Goal: Task Accomplishment & Management: Manage account settings

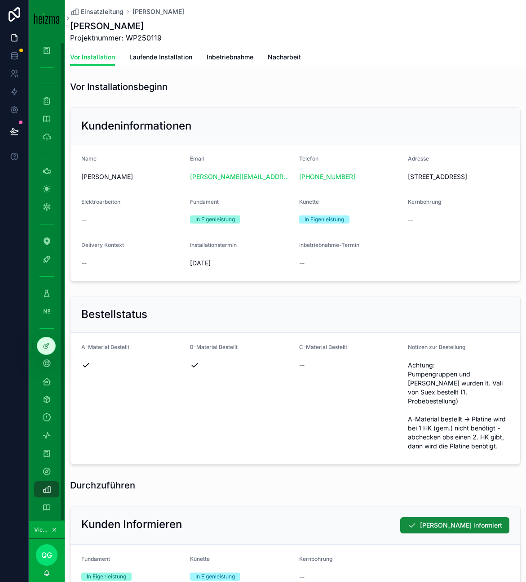
scroll to position [400, 0]
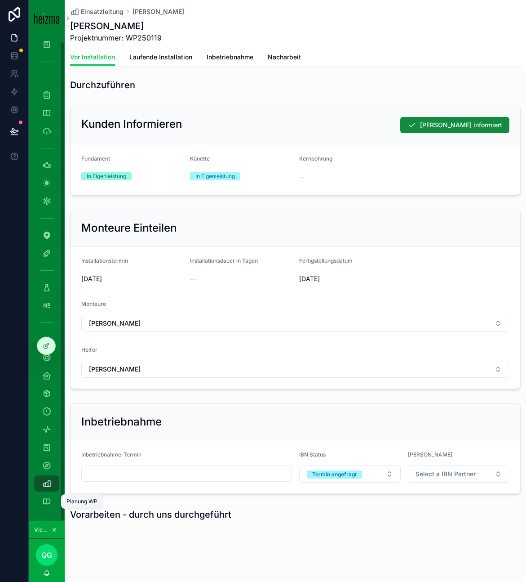
click at [45, 499] on icon "scrollable content" at bounding box center [46, 501] width 9 height 9
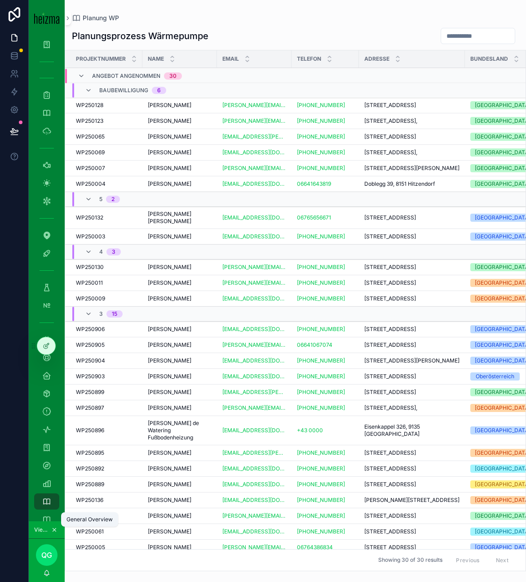
click at [50, 517] on icon "scrollable content" at bounding box center [46, 519] width 9 height 9
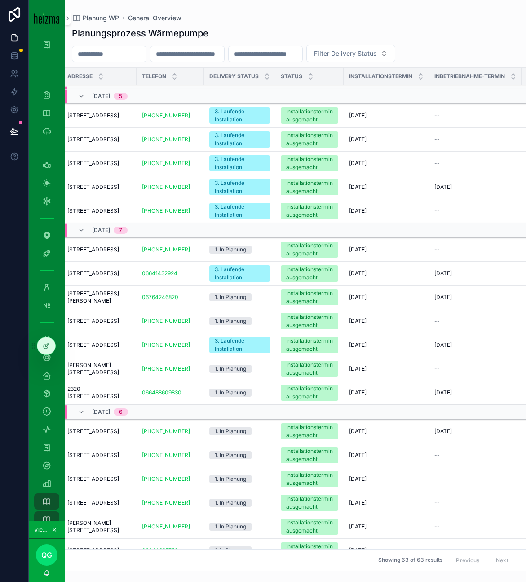
scroll to position [493, 0]
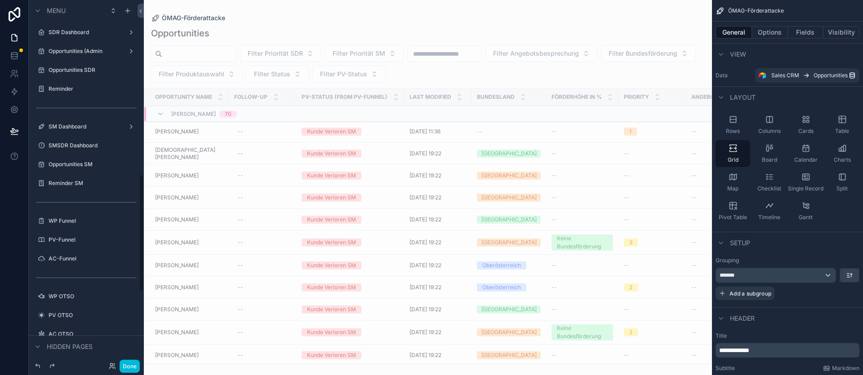
scroll to position [541, 0]
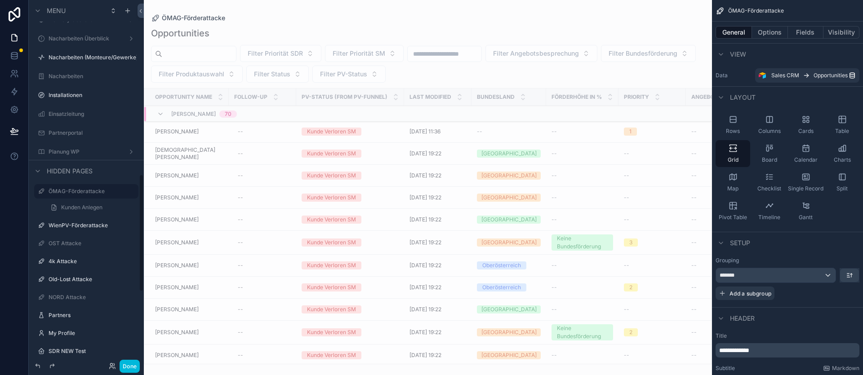
click at [111, 370] on div "Done" at bounding box center [122, 366] width 36 height 13
click at [112, 367] on icon at bounding box center [112, 368] width 4 height 2
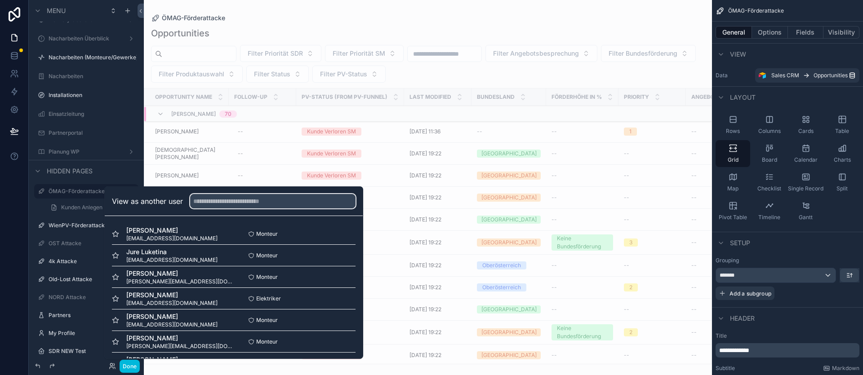
click at [228, 202] on input "text" at bounding box center [272, 201] width 165 height 14
type input "*"
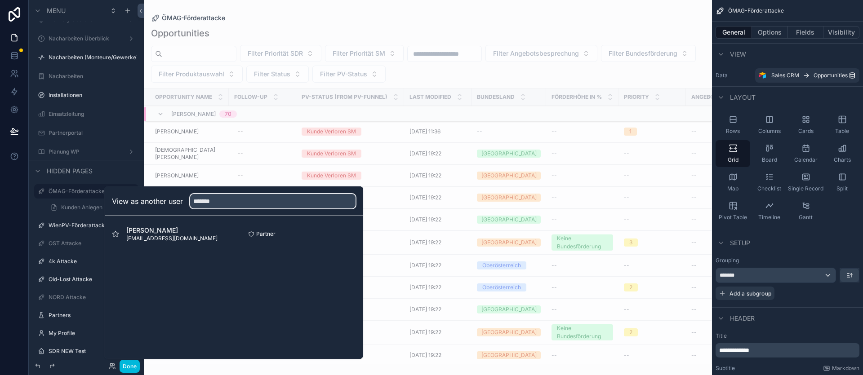
type input "*******"
click at [0, 0] on button "Select" at bounding box center [0, 0] width 0 height 0
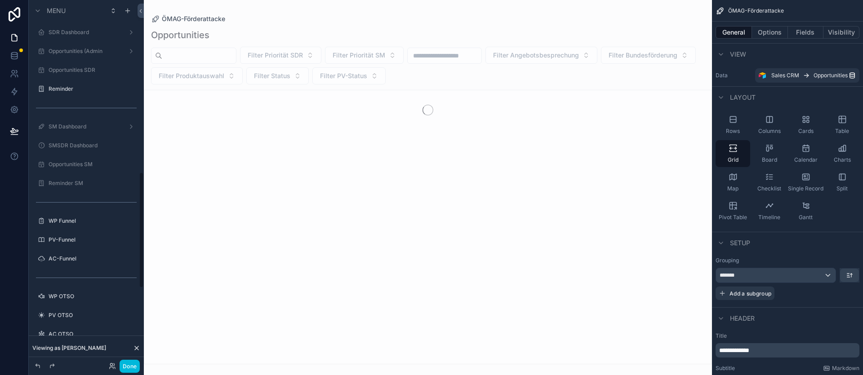
scroll to position [541, 0]
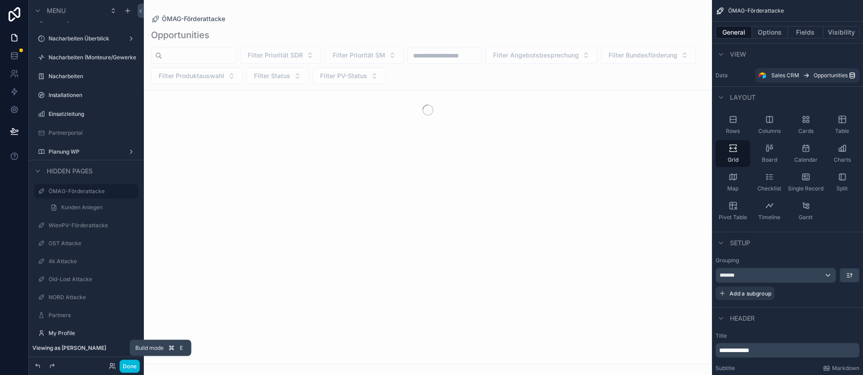
click at [133, 365] on button "Done" at bounding box center [130, 366] width 20 height 13
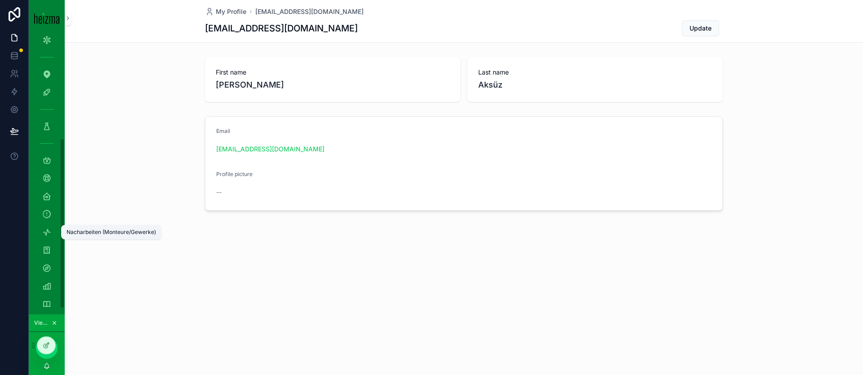
scroll to position [176, 0]
click at [49, 281] on div "Einsatzleitung" at bounding box center [47, 277] width 14 height 14
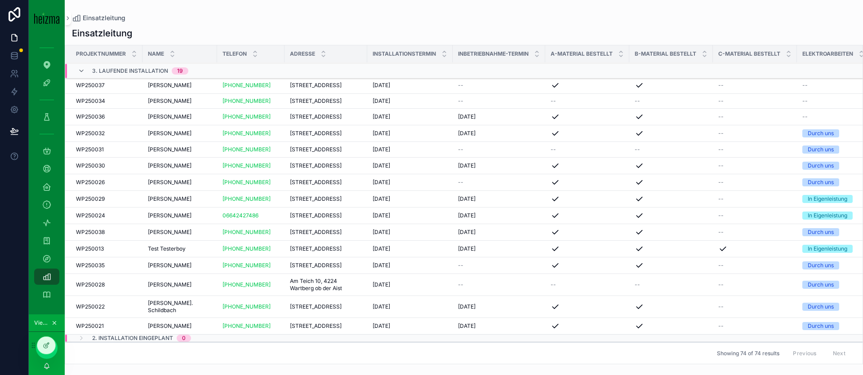
scroll to position [169, 0]
click at [191, 130] on span "Cornelia Schwarzinger" at bounding box center [170, 133] width 44 height 7
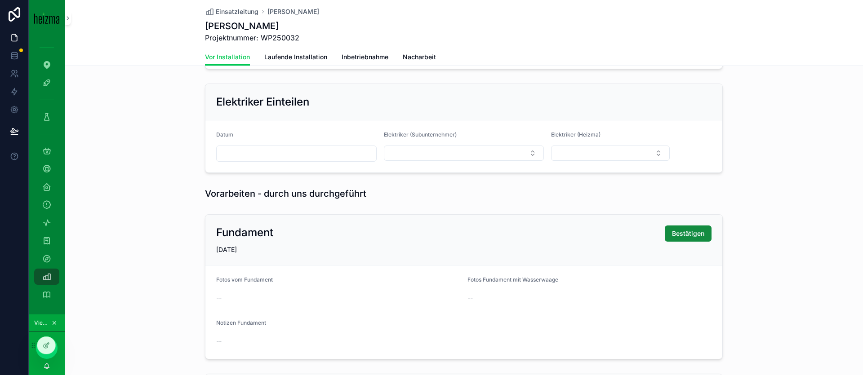
scroll to position [777, 0]
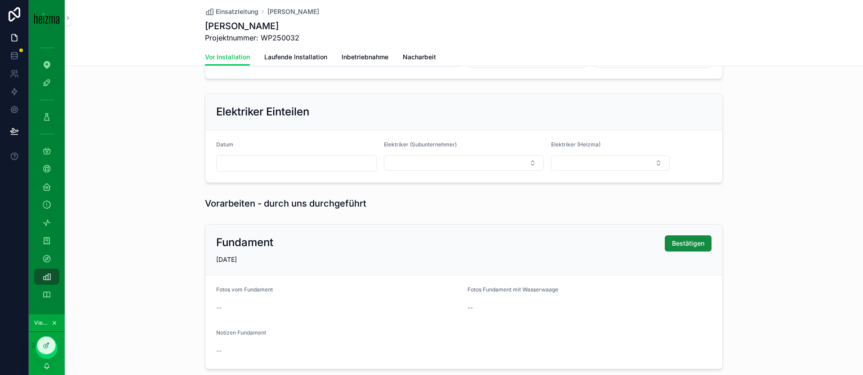
click at [304, 55] on span "Laufende Installation" at bounding box center [295, 57] width 63 height 9
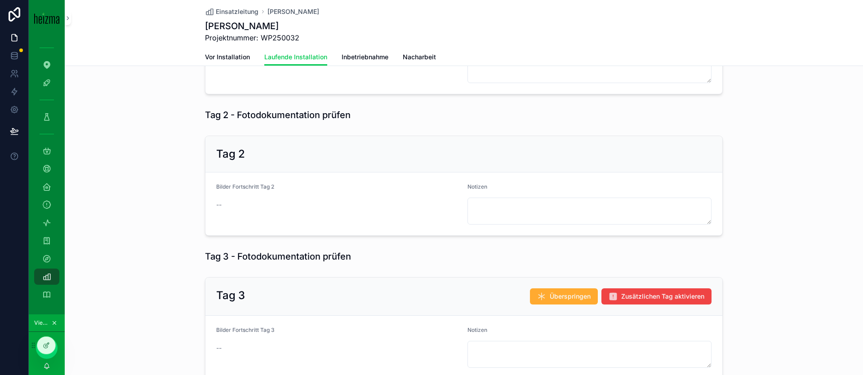
scroll to position [656, 0]
click at [49, 238] on icon "scrollable content" at bounding box center [46, 240] width 9 height 9
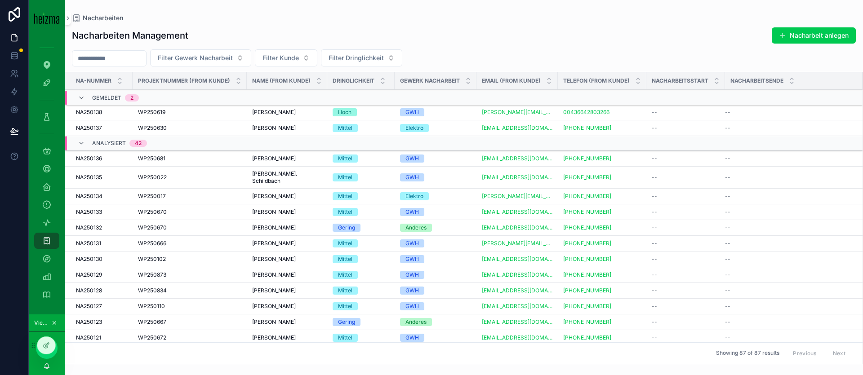
scroll to position [18, 0]
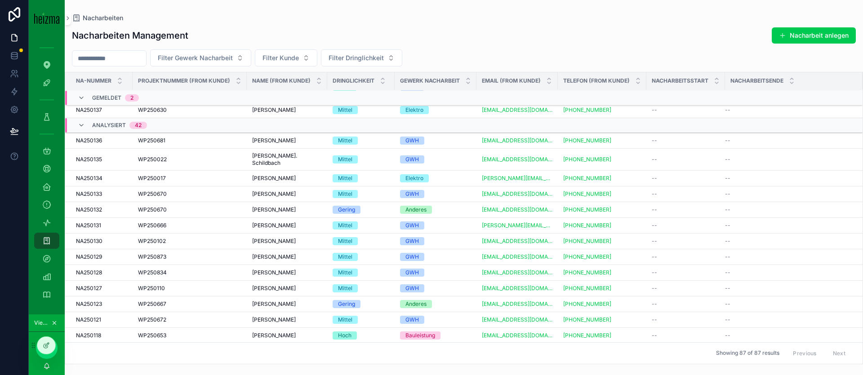
click at [164, 140] on span "WP250681" at bounding box center [151, 140] width 27 height 7
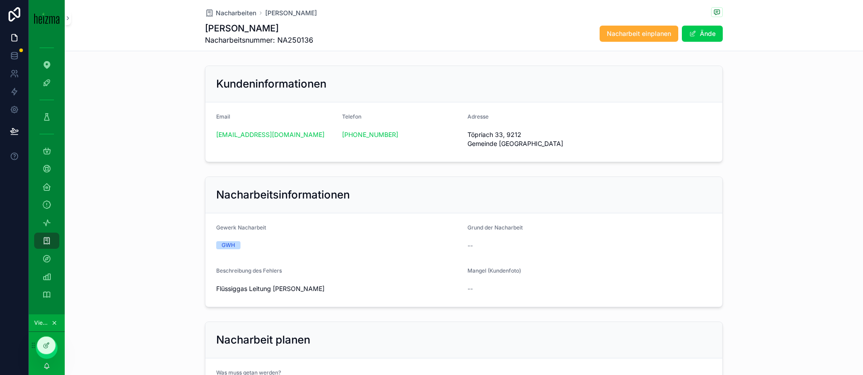
click at [630, 35] on span "Nacharbeit einplanen" at bounding box center [639, 33] width 64 height 9
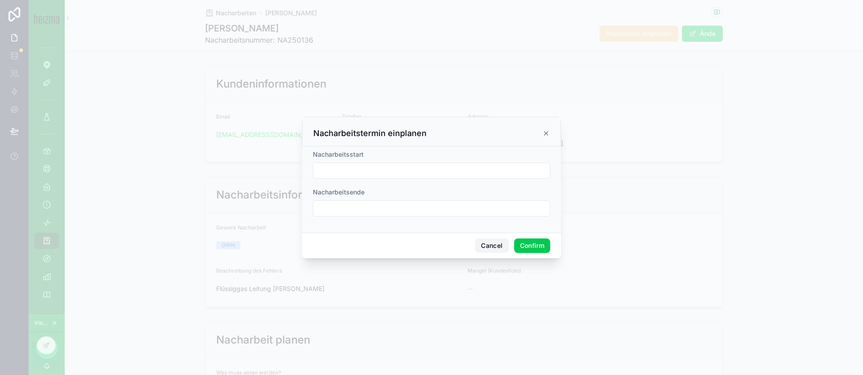
click at [482, 243] on button "Cancel" at bounding box center [491, 246] width 33 height 14
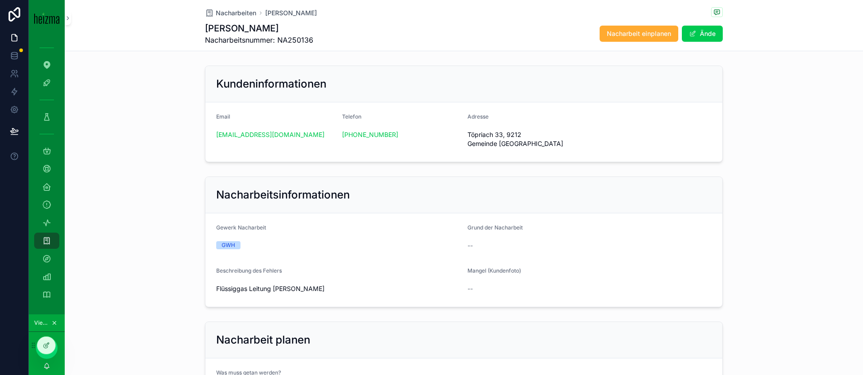
click at [246, 11] on span "Nacharbeiten" at bounding box center [236, 13] width 40 height 9
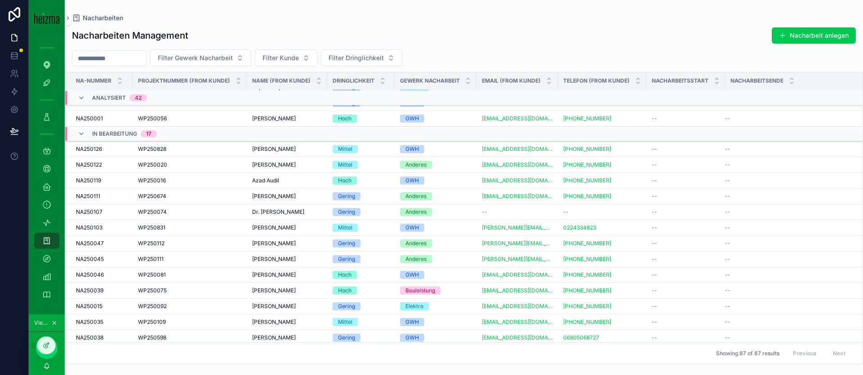
scroll to position [693, 0]
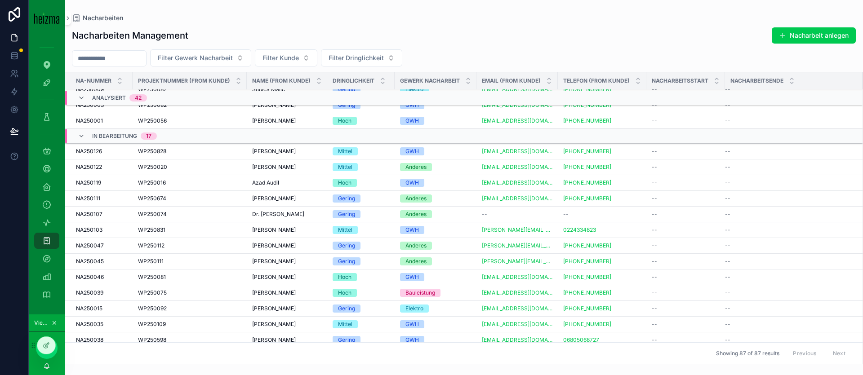
click at [302, 152] on div "Andreas Brantner Andreas Brantner" at bounding box center [287, 151] width 70 height 7
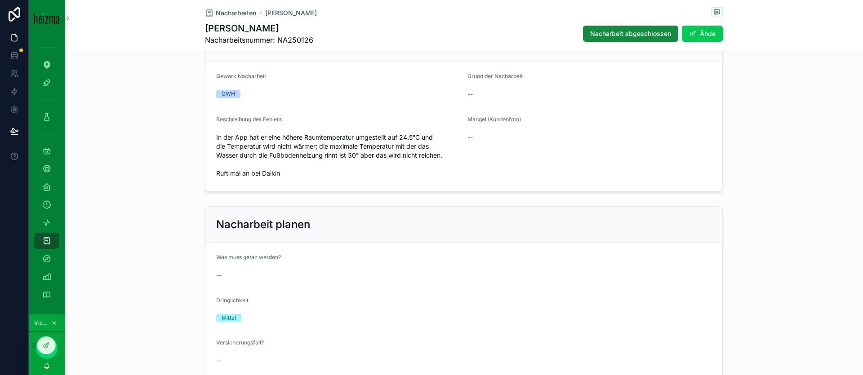
scroll to position [461, 0]
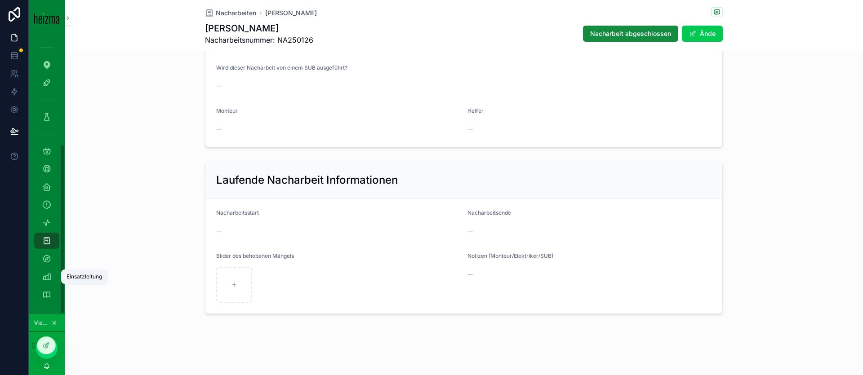
click at [50, 280] on icon "scrollable content" at bounding box center [46, 276] width 9 height 9
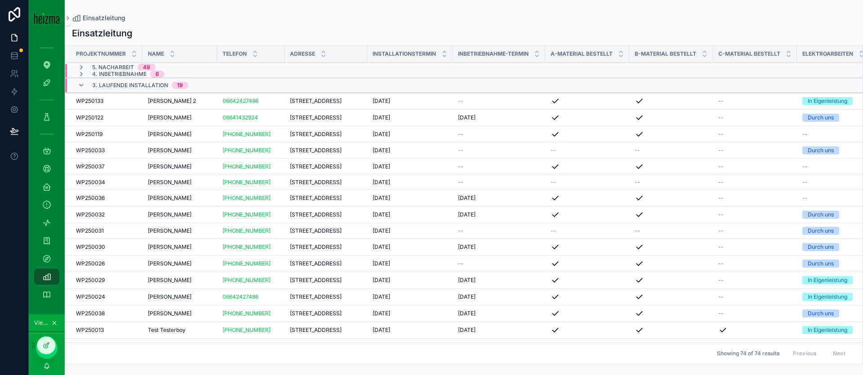
click at [120, 72] on span "4. Inbetriebnahme" at bounding box center [119, 74] width 54 height 7
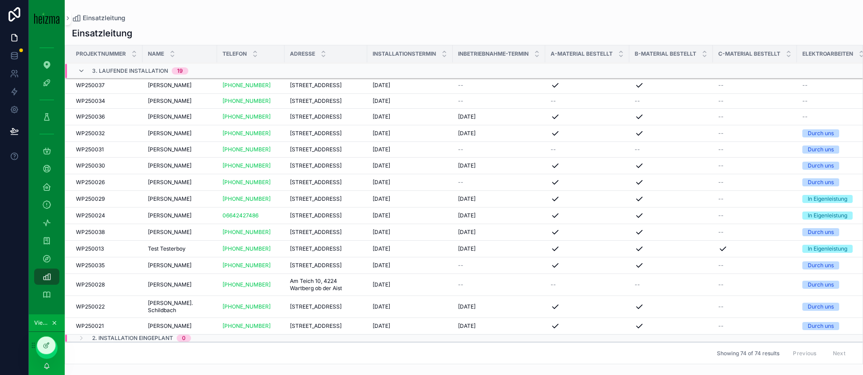
scroll to position [240, 0]
click at [90, 120] on span "WP250036" at bounding box center [90, 116] width 29 height 7
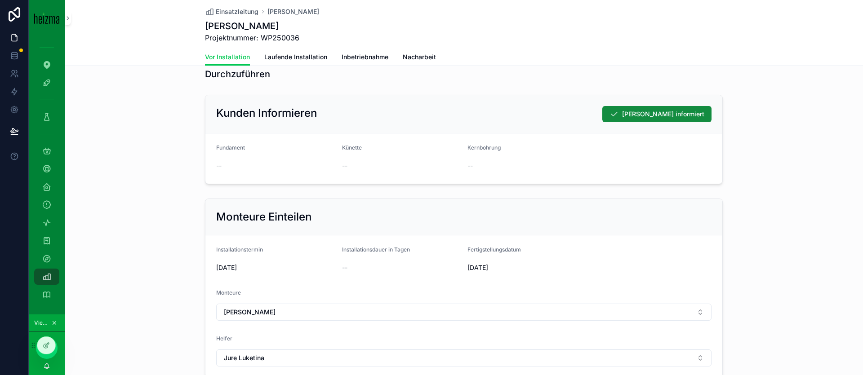
scroll to position [634, 0]
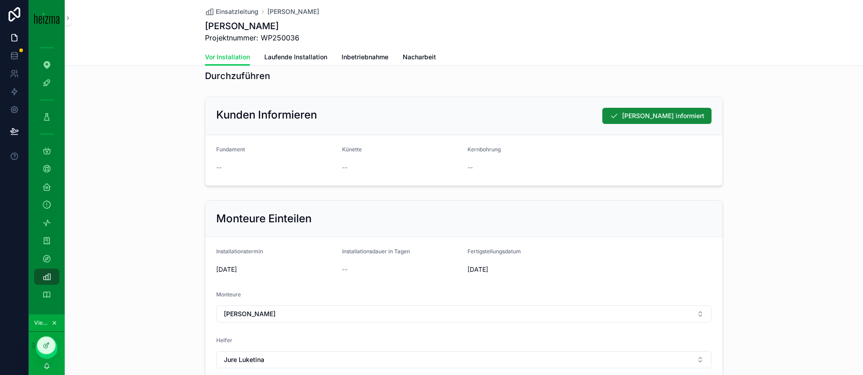
click at [315, 58] on span "Laufende Installation" at bounding box center [295, 57] width 63 height 9
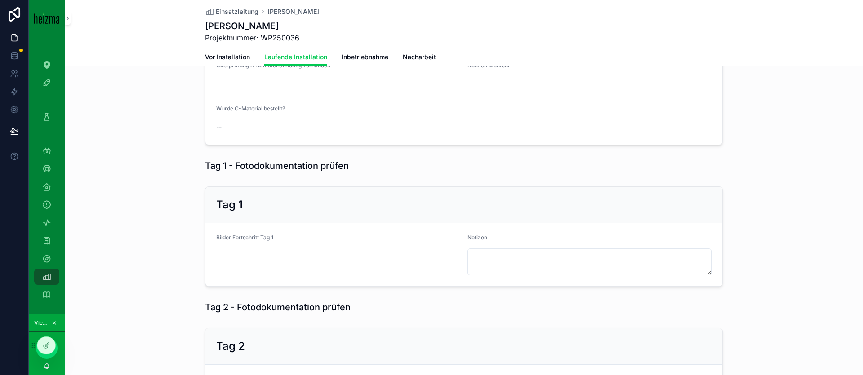
scroll to position [668, 0]
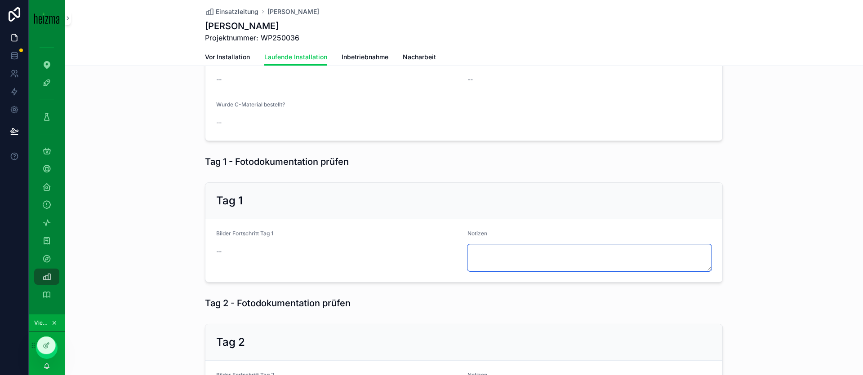
click at [493, 271] on textarea "scrollable content" at bounding box center [589, 257] width 244 height 27
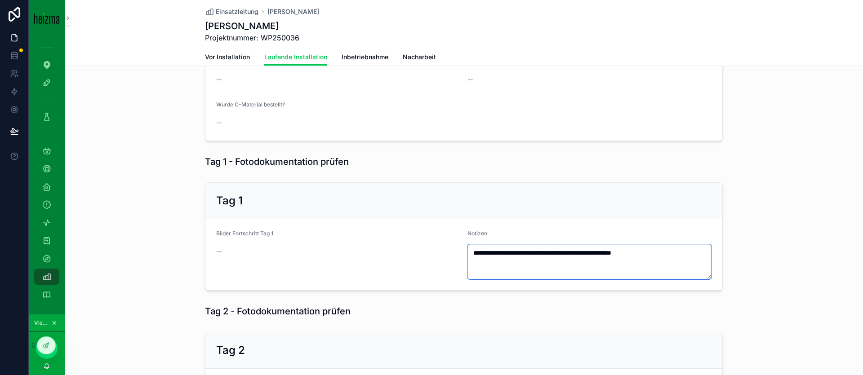
type textarea "**********"
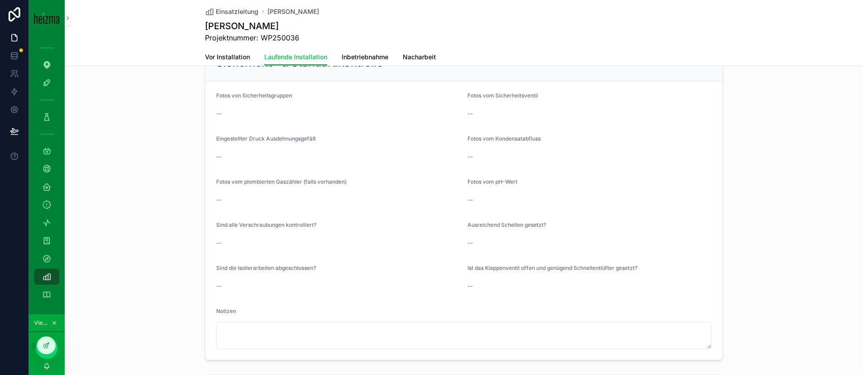
scroll to position [1209, 0]
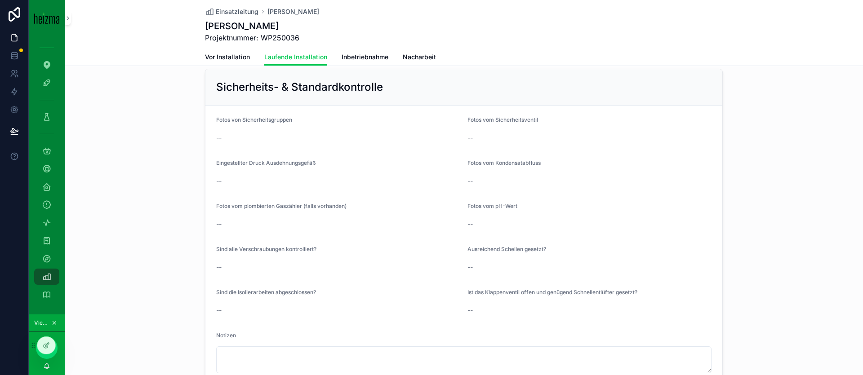
click at [240, 55] on span "Vor Installation" at bounding box center [227, 57] width 45 height 9
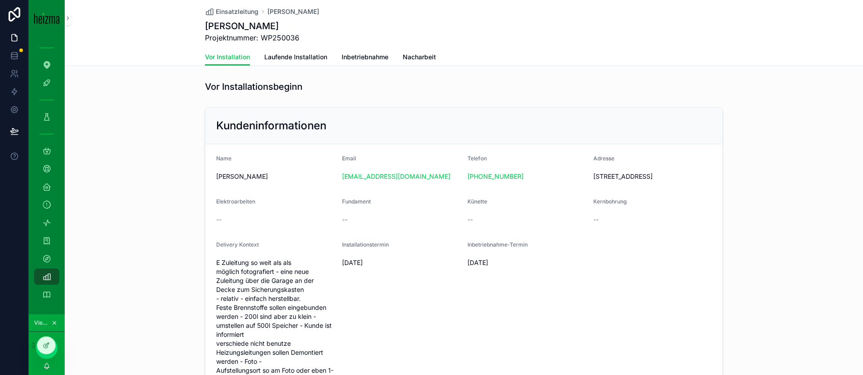
click at [314, 62] on link "Laufende Installation" at bounding box center [295, 58] width 63 height 18
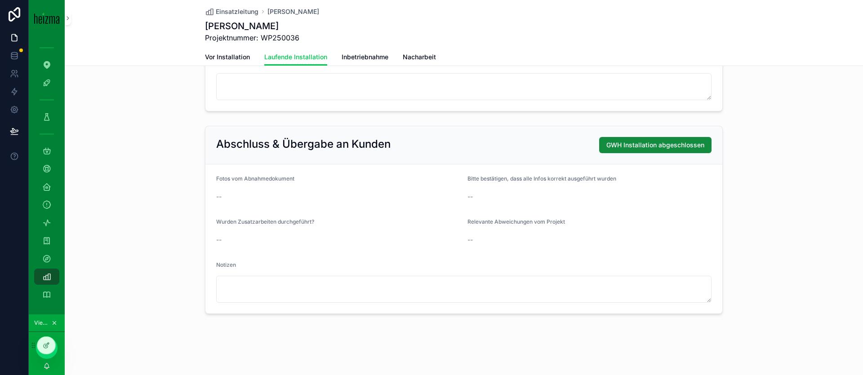
scroll to position [1916, 0]
click at [323, 284] on textarea "scrollable content" at bounding box center [463, 289] width 495 height 27
paste textarea "**********"
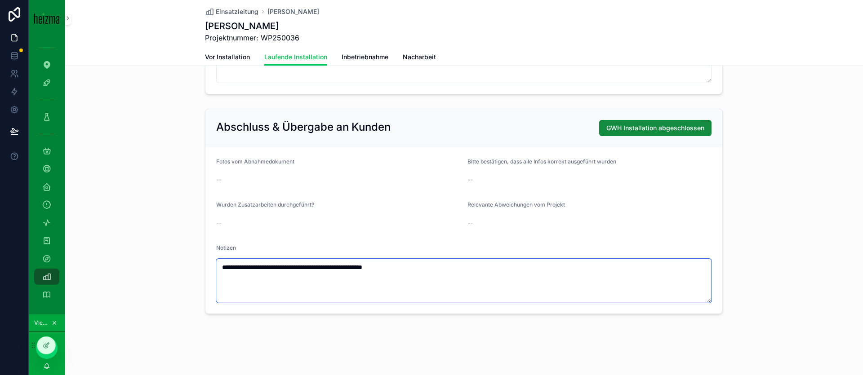
type textarea "**********"
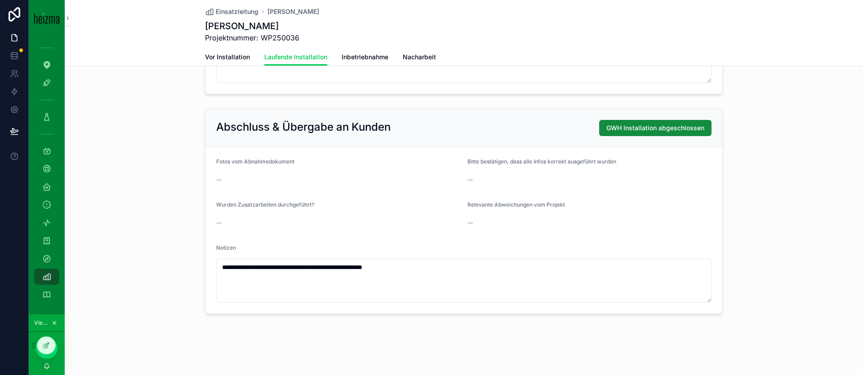
click at [161, 271] on div "**********" at bounding box center [464, 211] width 798 height 213
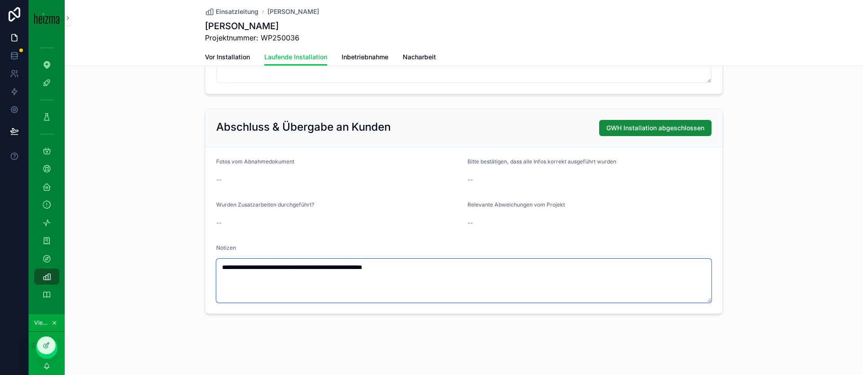
click at [240, 292] on textarea "**********" at bounding box center [463, 281] width 495 height 44
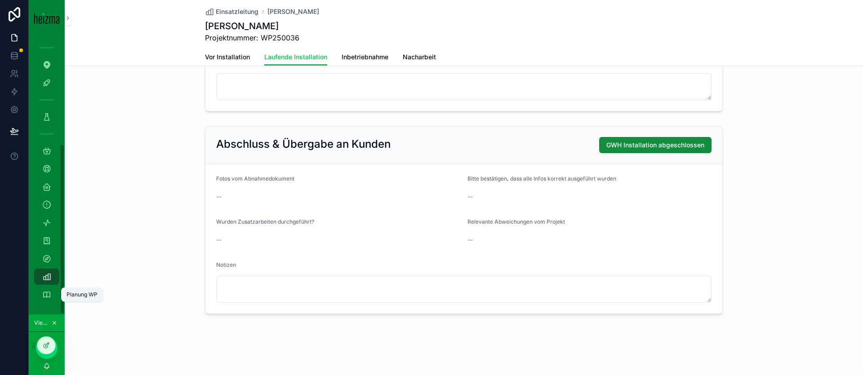
click at [51, 293] on icon "scrollable content" at bounding box center [46, 294] width 9 height 9
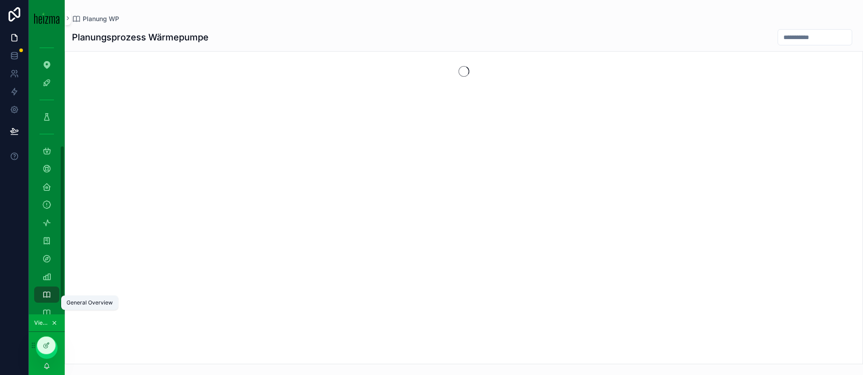
scroll to position [194, 0]
click at [51, 293] on icon "scrollable content" at bounding box center [46, 294] width 9 height 9
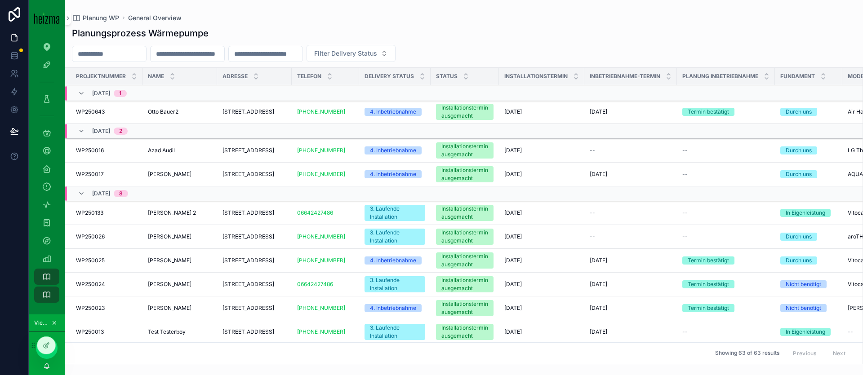
click at [545, 39] on div "Planungsprozess Wärmepumpe" at bounding box center [464, 33] width 784 height 13
click at [139, 51] on input "scrollable content" at bounding box center [109, 54] width 74 height 13
type input "*******"
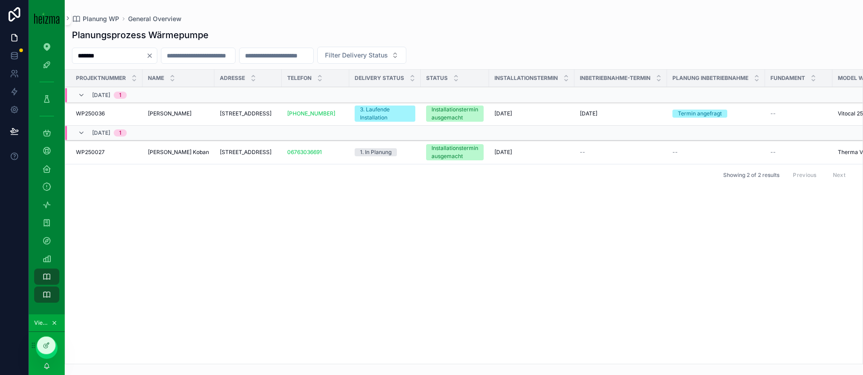
click at [177, 115] on span "René Pichler" at bounding box center [170, 113] width 44 height 7
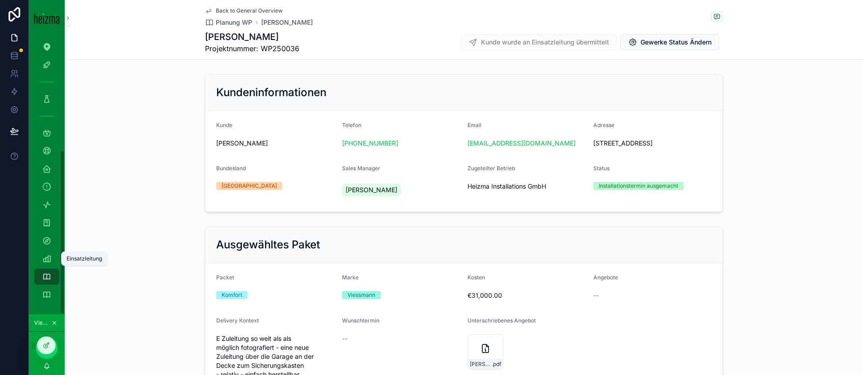
click at [51, 256] on icon "scrollable content" at bounding box center [46, 258] width 9 height 9
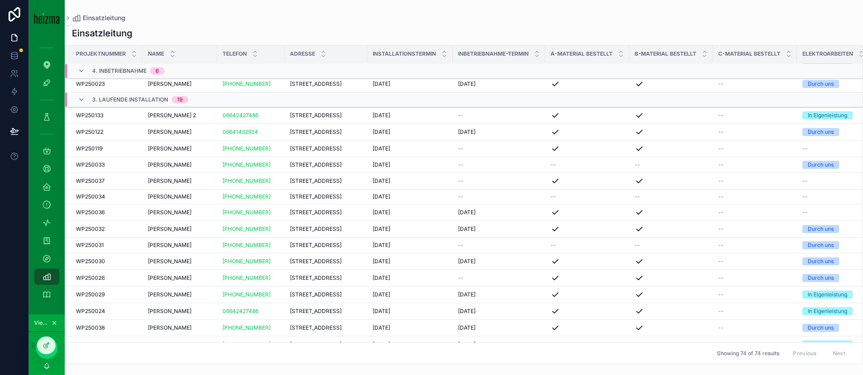
scroll to position [96, 0]
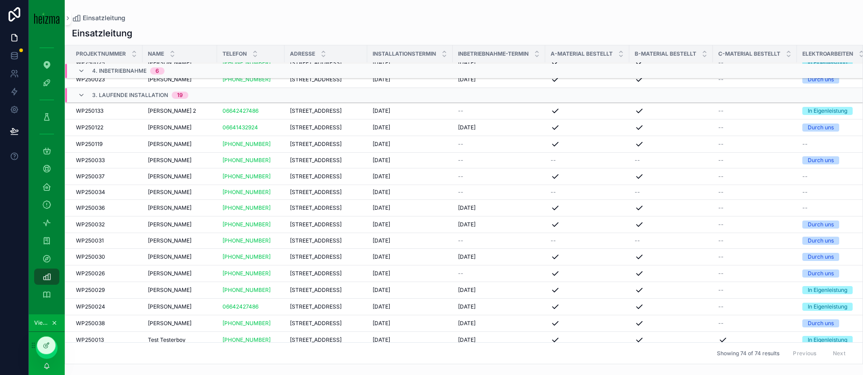
click at [159, 212] on span "René Pichler" at bounding box center [170, 207] width 44 height 7
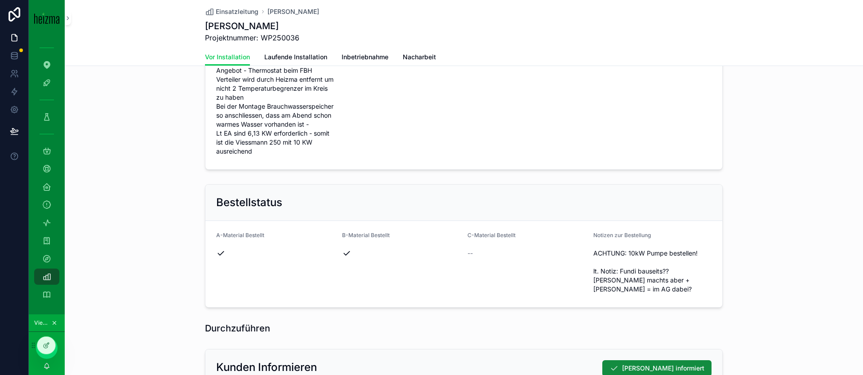
scroll to position [525, 0]
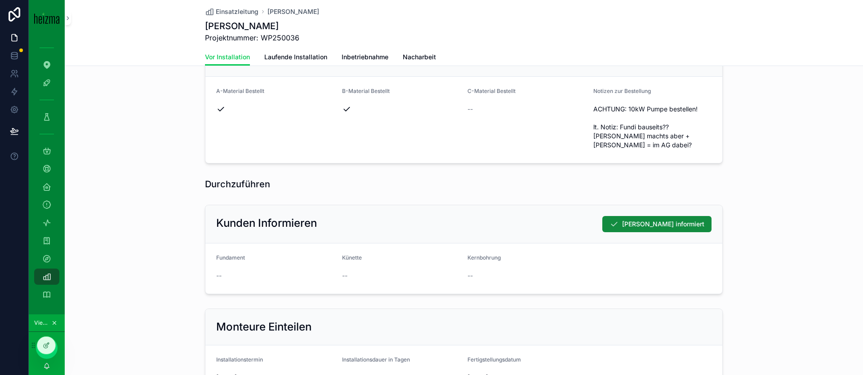
click at [296, 58] on span "Laufende Installation" at bounding box center [295, 57] width 63 height 9
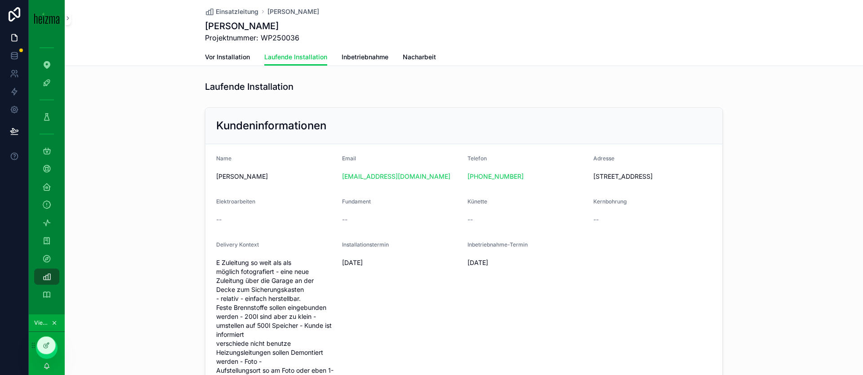
click at [225, 53] on span "Vor Installation" at bounding box center [227, 57] width 45 height 9
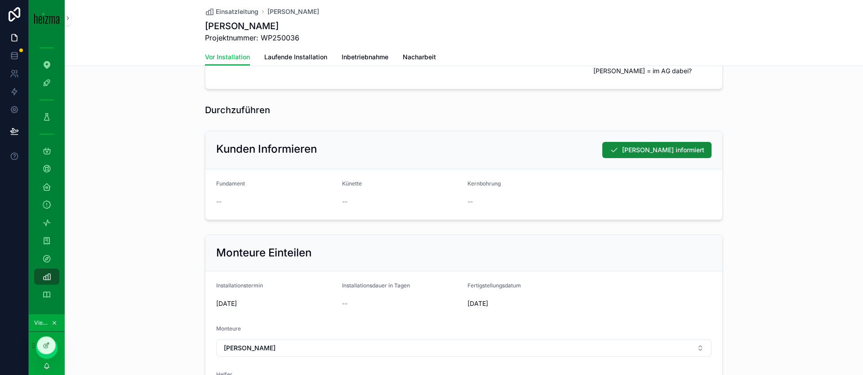
scroll to position [179, 0]
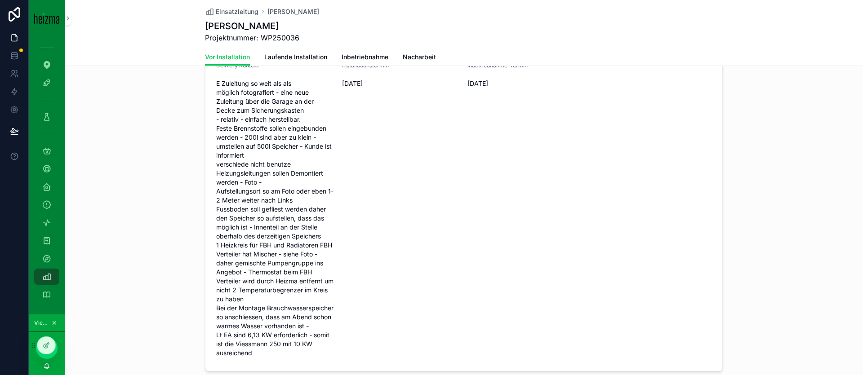
click at [295, 56] on span "Laufende Installation" at bounding box center [295, 57] width 63 height 9
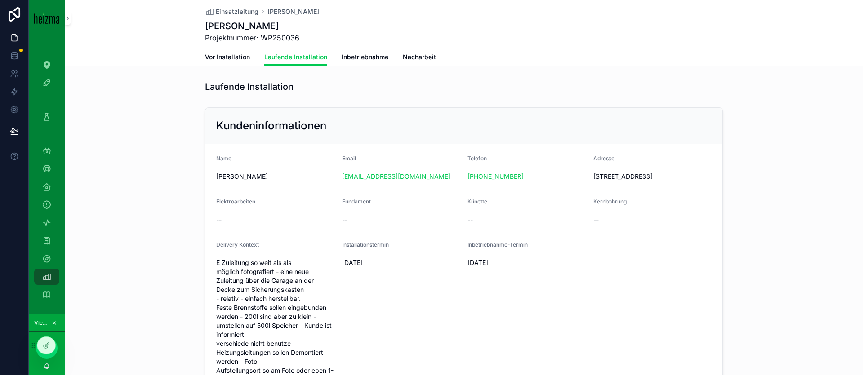
click at [50, 245] on icon "scrollable content" at bounding box center [46, 240] width 9 height 9
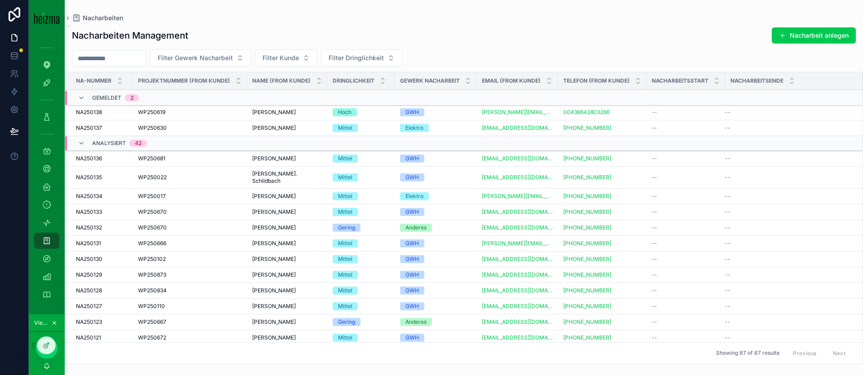
click at [803, 39] on button "Nacharbeit anlegen" at bounding box center [814, 35] width 84 height 16
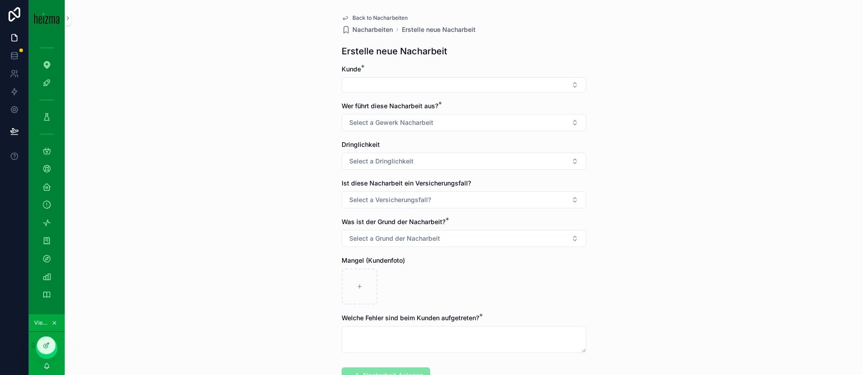
click at [459, 82] on button "Select Button" at bounding box center [464, 84] width 244 height 15
type input "*"
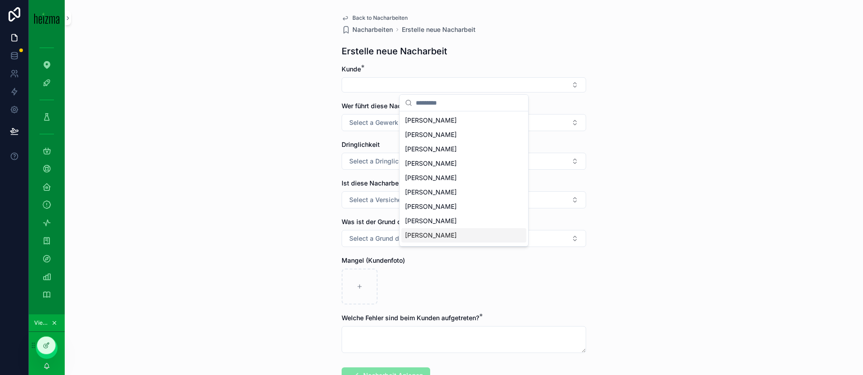
click at [498, 283] on div "scrollable content" at bounding box center [464, 287] width 244 height 36
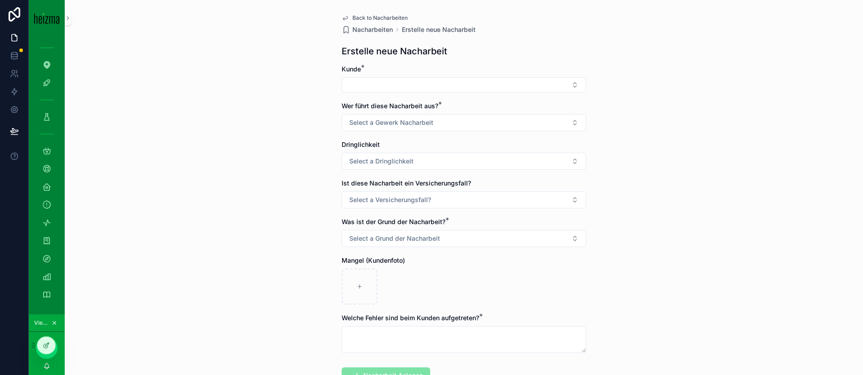
click at [367, 16] on span "Back to Nacharbeiten" at bounding box center [379, 17] width 55 height 7
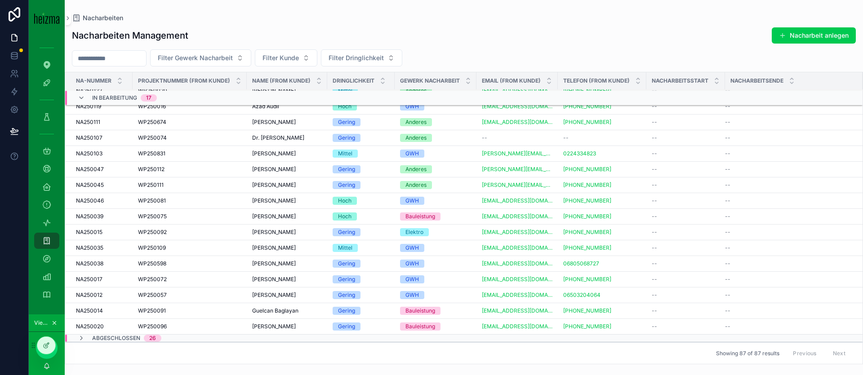
scroll to position [776, 0]
click at [52, 294] on div "Planung WP" at bounding box center [47, 295] width 14 height 14
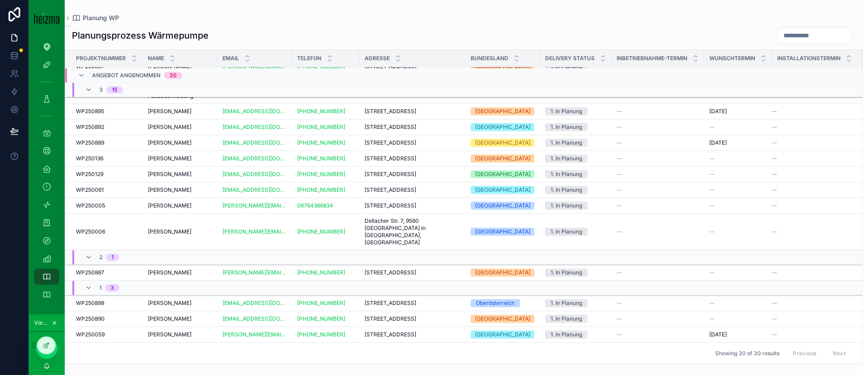
scroll to position [428, 0]
click at [53, 297] on div "General Overview" at bounding box center [47, 295] width 14 height 14
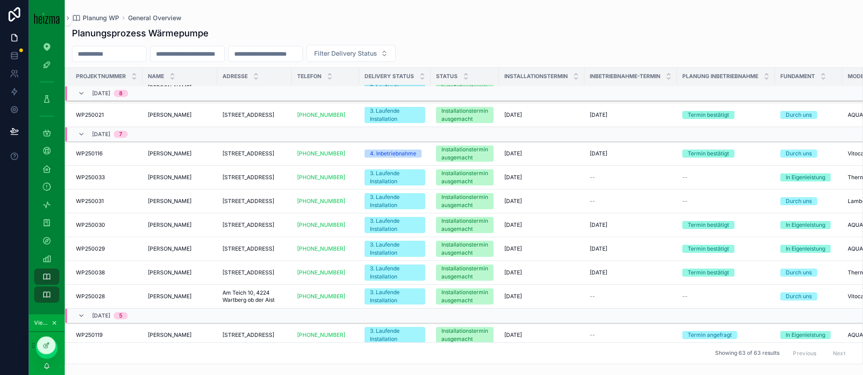
scroll to position [258, 0]
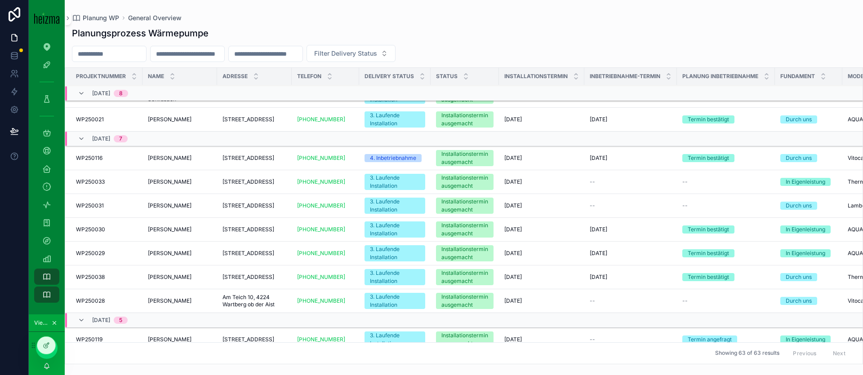
click at [126, 51] on input "scrollable content" at bounding box center [109, 54] width 74 height 13
type input "******"
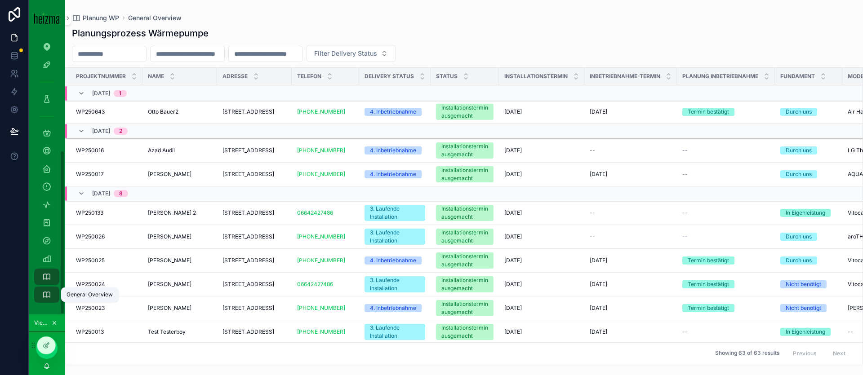
click at [48, 295] on icon "scrollable content" at bounding box center [46, 294] width 9 height 9
click at [212, 164] on td "Ingrid Pipal Ingrid Pipal" at bounding box center [179, 175] width 75 height 24
click at [377, 55] on span "Filter Delivery Status" at bounding box center [345, 53] width 63 height 9
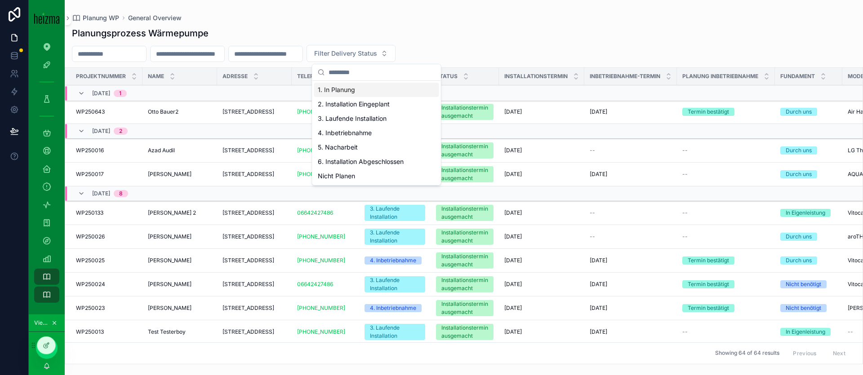
click at [377, 55] on span "Filter Delivery Status" at bounding box center [345, 53] width 63 height 9
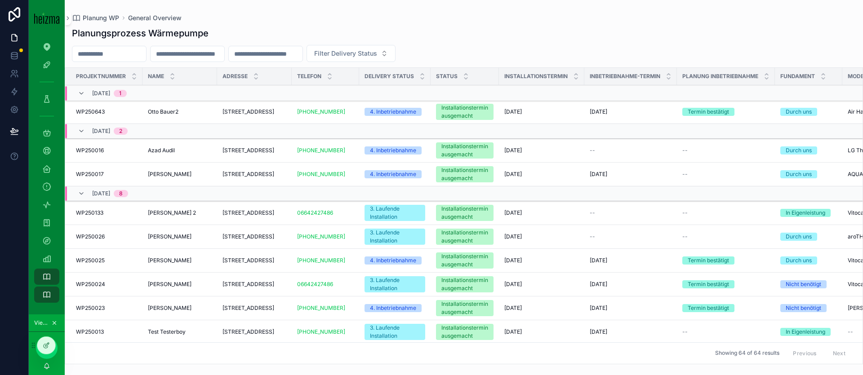
click at [224, 54] on input "scrollable content" at bounding box center [188, 54] width 74 height 13
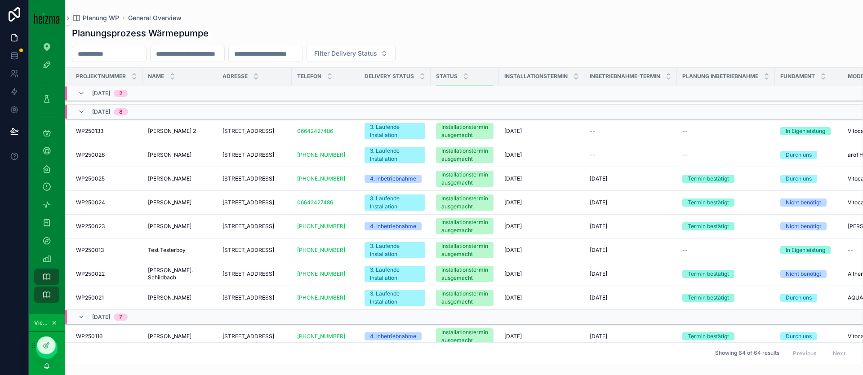
scroll to position [96, 0]
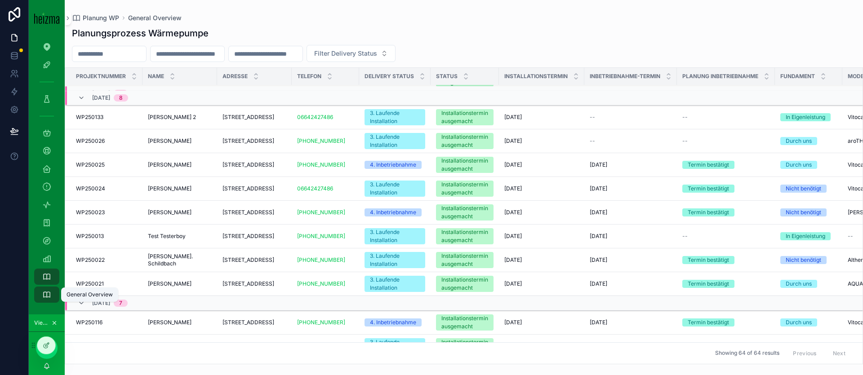
click at [47, 292] on icon "scrollable content" at bounding box center [46, 294] width 9 height 9
click at [49, 280] on icon "scrollable content" at bounding box center [46, 276] width 9 height 9
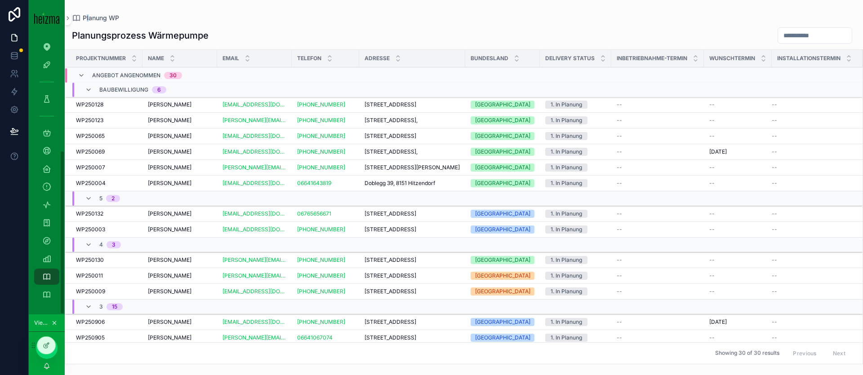
click at [41, 225] on div "Nacharbeiten" at bounding box center [47, 223] width 14 height 14
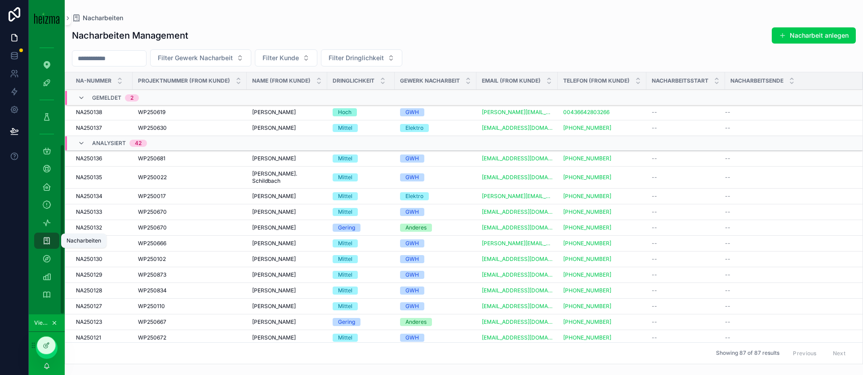
scroll to position [176, 0]
click at [243, 116] on td "WP250619 WP250619" at bounding box center [190, 113] width 114 height 16
click at [263, 113] on span "Martina Langer" at bounding box center [274, 112] width 44 height 7
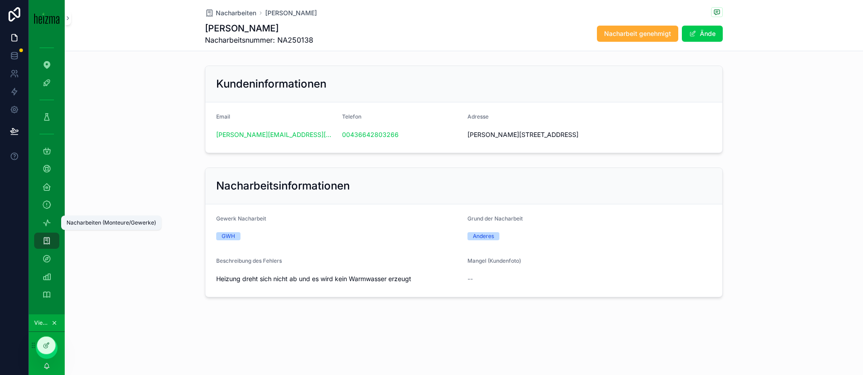
click at [51, 220] on icon "scrollable content" at bounding box center [46, 222] width 9 height 9
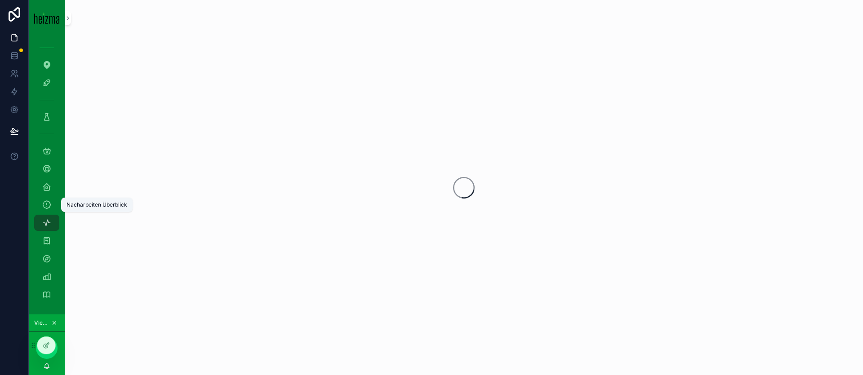
click at [49, 206] on icon "scrollable content" at bounding box center [46, 204] width 9 height 9
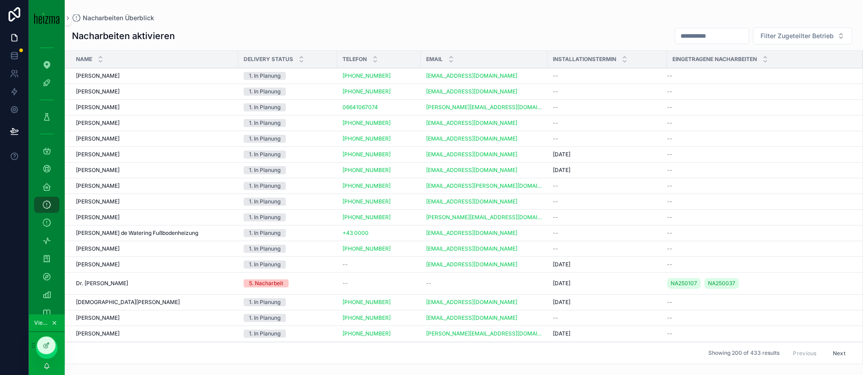
click at [694, 34] on input "scrollable content" at bounding box center [712, 36] width 74 height 13
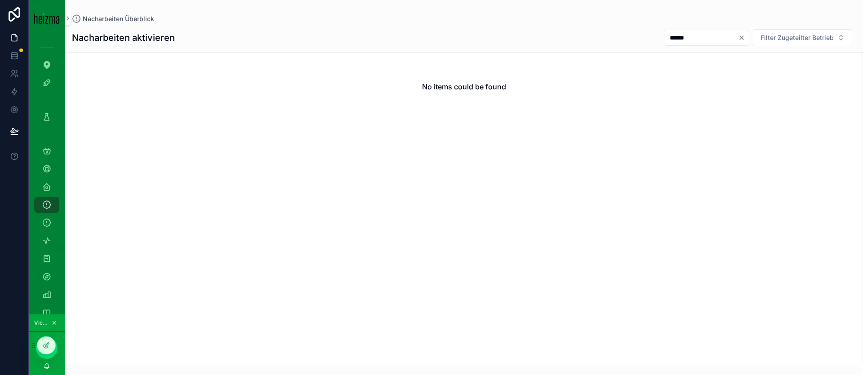
type input "******"
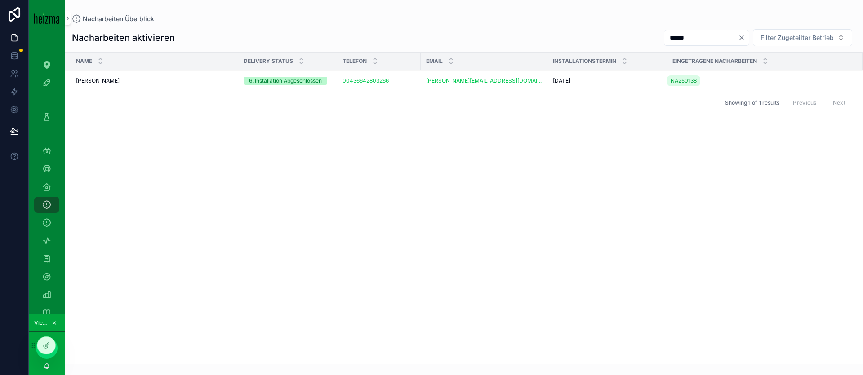
click at [151, 80] on div "Martina Langer Martina Langer" at bounding box center [154, 80] width 157 height 7
